Goal: Transaction & Acquisition: Purchase product/service

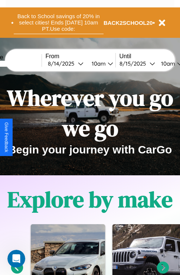
click at [58, 23] on button "Back to School savings of 20% in select cities! Ends [DATE] 10am PT. Use code:" at bounding box center [59, 22] width 90 height 23
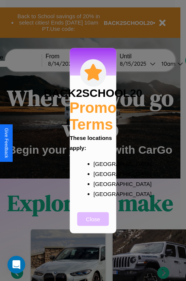
click at [93, 224] on button "Close" at bounding box center [93, 219] width 32 height 14
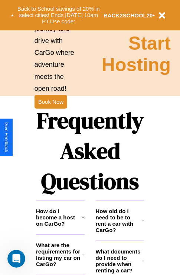
scroll to position [899, 0]
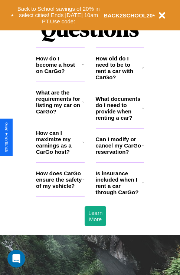
click at [120, 195] on h3 "Is insurance included when I rent a car through CarGo?" at bounding box center [119, 182] width 46 height 25
click at [83, 68] on icon at bounding box center [83, 65] width 3 height 6
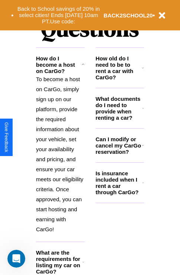
click at [120, 120] on h3 "What documents do I need to provide when renting a car?" at bounding box center [119, 108] width 47 height 25
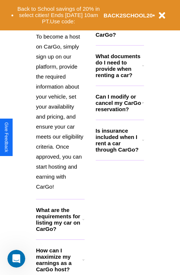
click at [83, 263] on icon at bounding box center [83, 260] width 2 height 6
click at [143, 28] on icon at bounding box center [143, 25] width 2 height 6
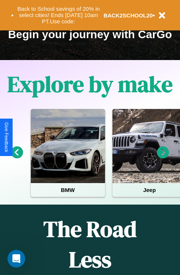
scroll to position [114, 0]
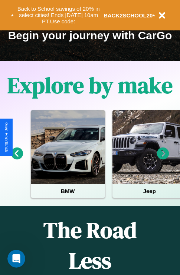
click at [17, 159] on icon at bounding box center [17, 154] width 12 height 12
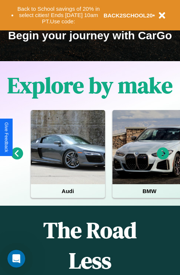
click at [163, 159] on icon at bounding box center [163, 154] width 12 height 12
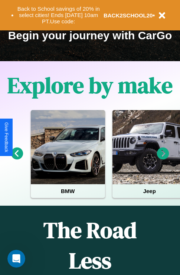
click at [163, 159] on icon at bounding box center [163, 154] width 12 height 12
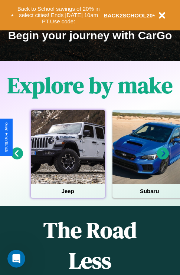
click at [68, 159] on div at bounding box center [68, 147] width 74 height 74
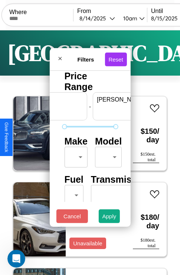
scroll to position [0, 46]
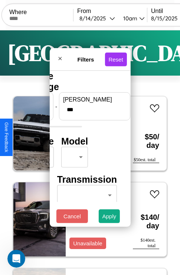
type input "***"
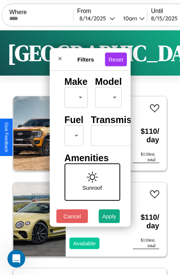
scroll to position [60, 0]
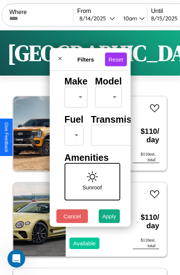
type input "**"
click at [72, 134] on body "CarGo Where From [DATE] 10am Until [DATE] 10am Become a Host Login Sign Up Toky…" at bounding box center [90, 153] width 180 height 306
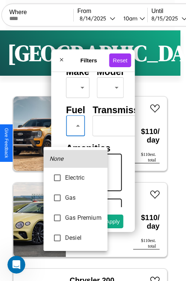
type input "***"
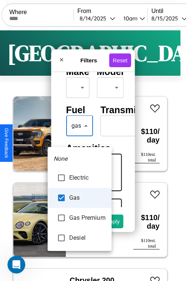
click at [79, 137] on div at bounding box center [93, 140] width 186 height 281
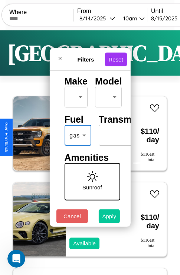
click at [109, 218] on button "Apply" at bounding box center [110, 217] width 22 height 14
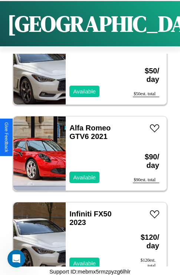
scroll to position [631, 0]
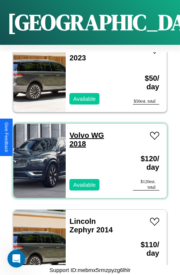
click at [77, 131] on link "Volvo WG 2018" at bounding box center [86, 139] width 35 height 17
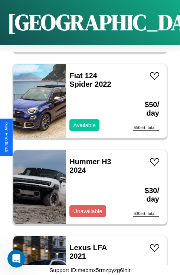
scroll to position [2553, 0]
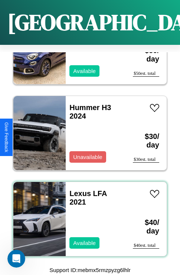
click at [87, 215] on div "Lexus LFA 2021 Available" at bounding box center [96, 219] width 60 height 74
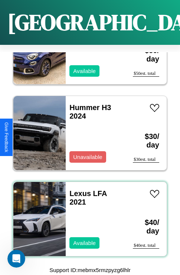
click at [87, 215] on div "Lexus LFA 2021 Available" at bounding box center [96, 219] width 60 height 74
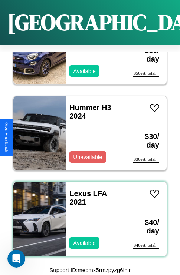
click at [87, 215] on div "Lexus LFA 2021 Available" at bounding box center [96, 219] width 60 height 74
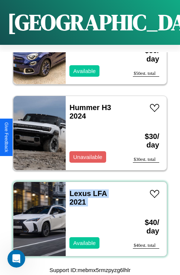
click at [87, 215] on div "Lexus LFA 2021 Available" at bounding box center [96, 219] width 60 height 74
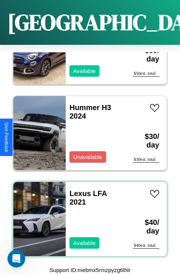
click at [87, 215] on div "Lexus LFA 2021 Available" at bounding box center [96, 219] width 60 height 74
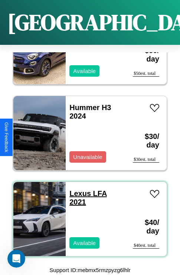
click at [78, 190] on link "Lexus LFA 2021" at bounding box center [87, 198] width 37 height 17
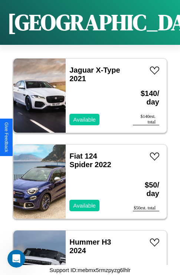
scroll to position [2353, 0]
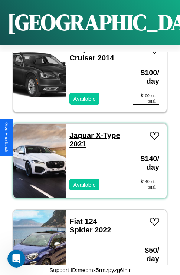
click at [79, 131] on link "Jaguar X-Type 2021" at bounding box center [94, 139] width 50 height 17
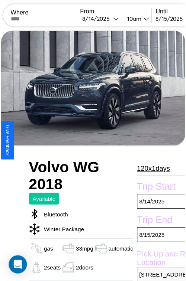
scroll to position [59, 31]
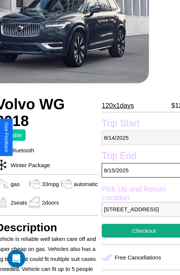
click at [138, 138] on p "[DATE]" at bounding box center [144, 138] width 85 height 14
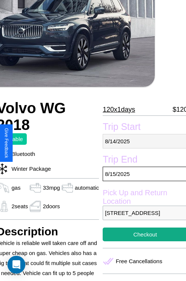
select select "*"
select select "****"
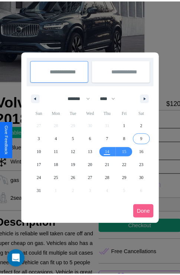
scroll to position [0, 31]
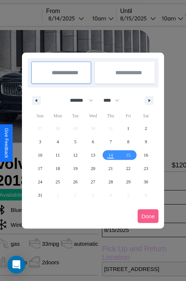
click at [76, 18] on div at bounding box center [93, 140] width 186 height 281
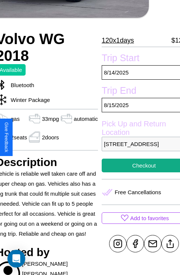
scroll to position [241, 31]
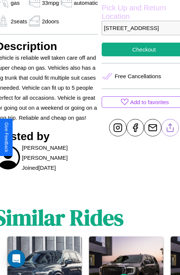
click at [170, 129] on line at bounding box center [170, 126] width 0 height 5
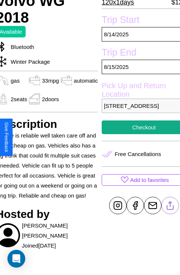
scroll to position [163, 31]
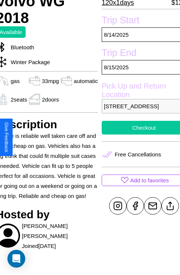
click at [138, 135] on button "Checkout" at bounding box center [144, 128] width 85 height 14
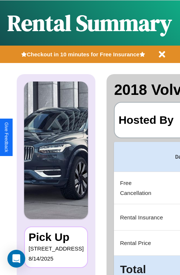
scroll to position [0, 140]
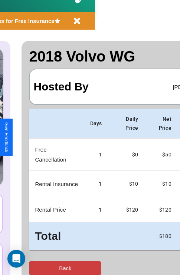
click at [36, 268] on button "Back" at bounding box center [65, 269] width 72 height 14
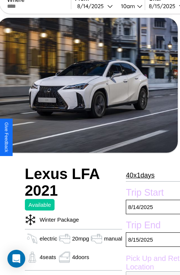
scroll to position [158, 30]
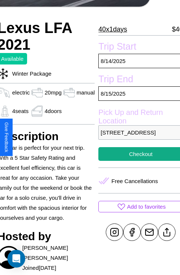
click at [138, 138] on p "3096 Lake Street Tokyo 47976 Japan" at bounding box center [140, 132] width 85 height 14
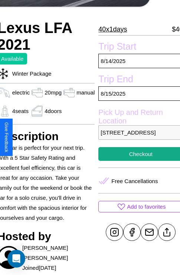
click at [138, 138] on p "3096 Lake Street Tokyo 47976 Japan" at bounding box center [140, 132] width 85 height 14
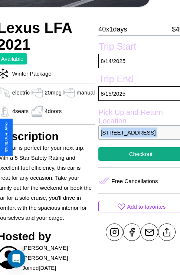
click at [138, 138] on p "3096 Lake Street Tokyo 47976 Japan" at bounding box center [140, 132] width 85 height 14
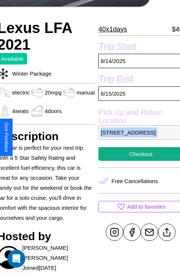
click at [138, 138] on p "3096 Lake Street Tokyo 47976 Japan" at bounding box center [140, 132] width 85 height 14
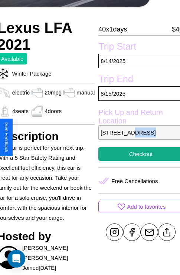
click at [138, 138] on p "3096 Lake Street Tokyo 47976 Japan" at bounding box center [140, 132] width 85 height 14
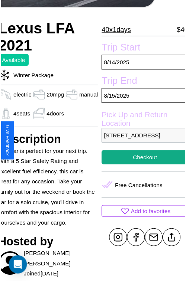
scroll to position [82, 30]
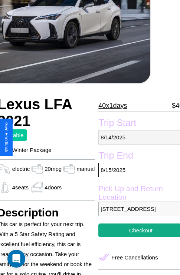
click at [138, 137] on p "8 / 14 / 2025" at bounding box center [140, 137] width 85 height 14
select select "*"
select select "****"
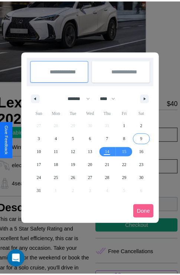
scroll to position [0, 30]
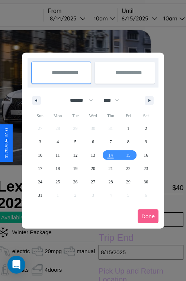
click at [78, 18] on div at bounding box center [93, 140] width 186 height 281
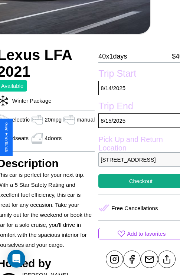
scroll to position [185, 30]
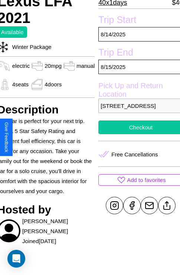
click at [138, 134] on button "Checkout" at bounding box center [140, 128] width 85 height 14
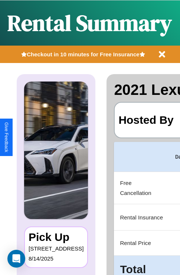
scroll to position [0, 140]
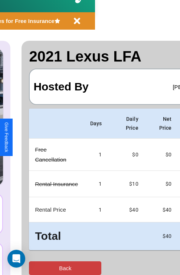
click at [36, 268] on button "Back" at bounding box center [65, 269] width 72 height 14
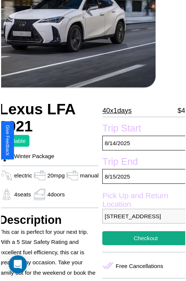
scroll to position [82, 30]
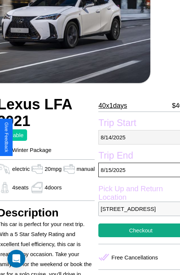
click at [138, 137] on p "8 / 14 / 2025" at bounding box center [140, 137] width 85 height 14
select select "*"
select select "****"
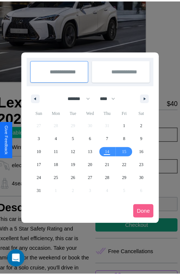
scroll to position [0, 30]
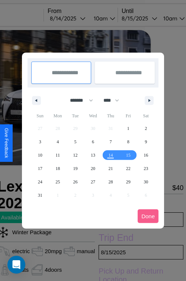
click at [78, 18] on div at bounding box center [93, 140] width 186 height 281
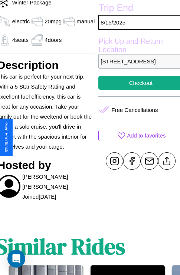
scroll to position [264, 30]
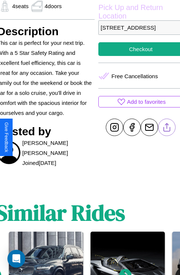
click at [167, 129] on line at bounding box center [167, 126] width 0 height 5
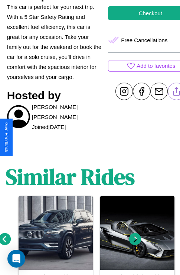
scroll to position [333, 11]
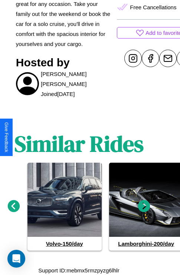
click at [144, 206] on icon at bounding box center [144, 206] width 12 height 12
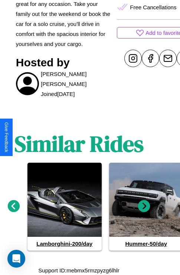
click at [144, 206] on icon at bounding box center [144, 206] width 12 height 12
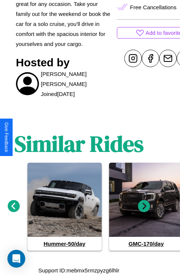
click at [144, 206] on icon at bounding box center [144, 206] width 12 height 12
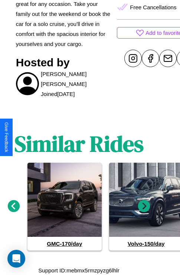
click at [144, 206] on icon at bounding box center [144, 206] width 12 height 12
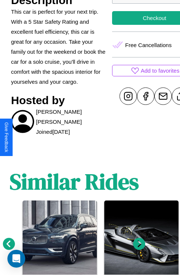
scroll to position [185, 30]
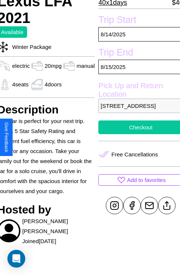
click at [138, 134] on button "Checkout" at bounding box center [140, 128] width 85 height 14
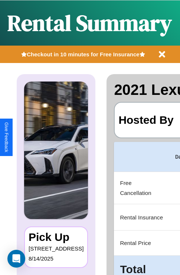
scroll to position [0, 140]
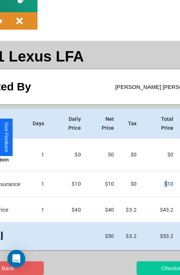
click at [144, 268] on button "Checkout" at bounding box center [173, 269] width 72 height 14
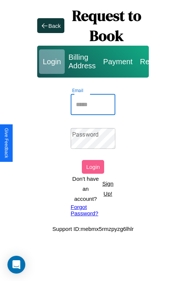
click at [93, 104] on input "Email" at bounding box center [93, 104] width 45 height 21
type input "**********"
click at [93, 210] on link "Forgot Password?" at bounding box center [93, 210] width 45 height 13
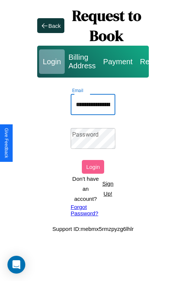
scroll to position [0, 38]
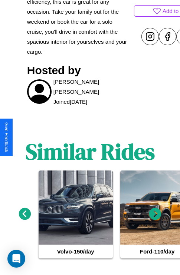
scroll to position [362, 0]
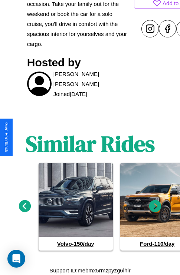
click at [24, 206] on icon at bounding box center [25, 206] width 12 height 12
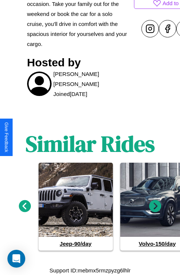
click at [24, 206] on icon at bounding box center [25, 206] width 12 height 12
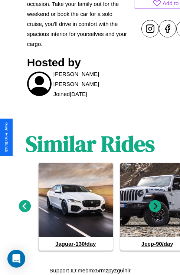
click at [24, 206] on icon at bounding box center [25, 206] width 12 height 12
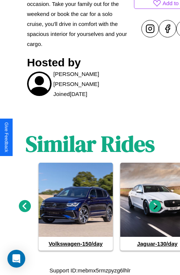
click at [155, 206] on icon at bounding box center [155, 206] width 12 height 12
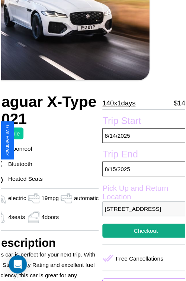
scroll to position [82, 36]
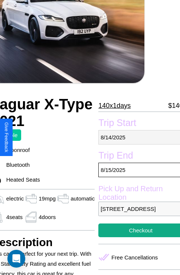
click at [137, 137] on p "[DATE]" at bounding box center [140, 137] width 85 height 14
select select "*"
select select "****"
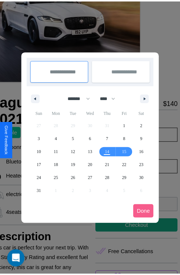
scroll to position [0, 36]
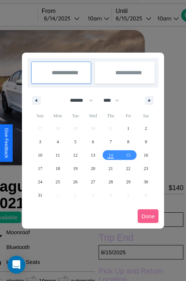
click at [72, 18] on div at bounding box center [93, 140] width 186 height 281
